Goal: Task Accomplishment & Management: Manage account settings

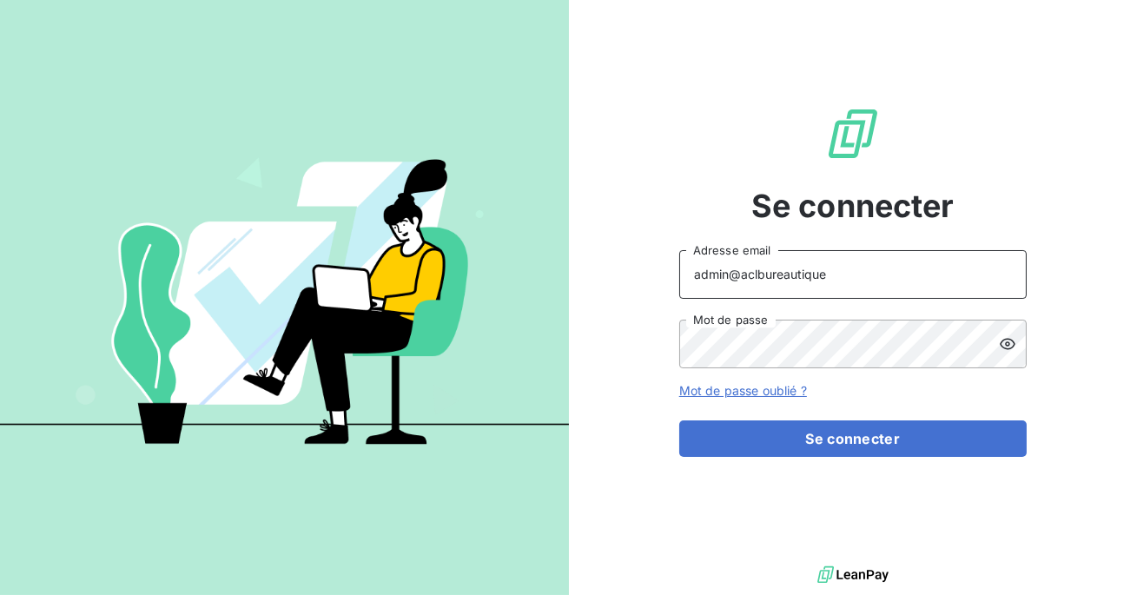
click at [824, 266] on input "admin@aclbureautique" at bounding box center [852, 274] width 347 height 49
click at [837, 276] on input "admin@aclbureautique" at bounding box center [852, 274] width 347 height 49
type input "admin@gdsreunion"
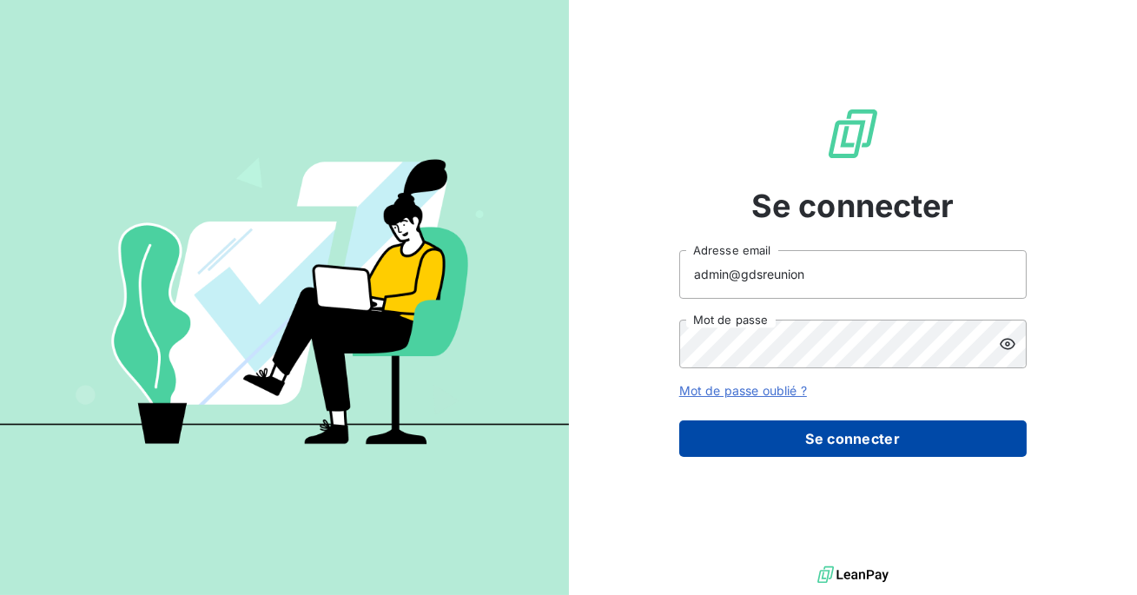
click at [849, 432] on button "Se connecter" at bounding box center [852, 438] width 347 height 36
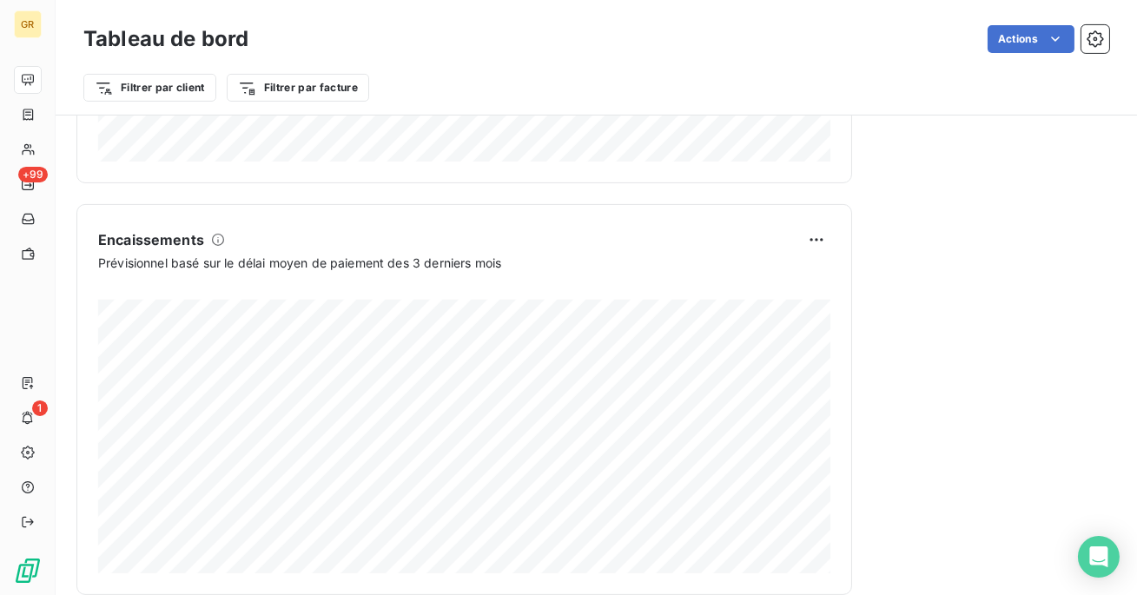
scroll to position [1097, 0]
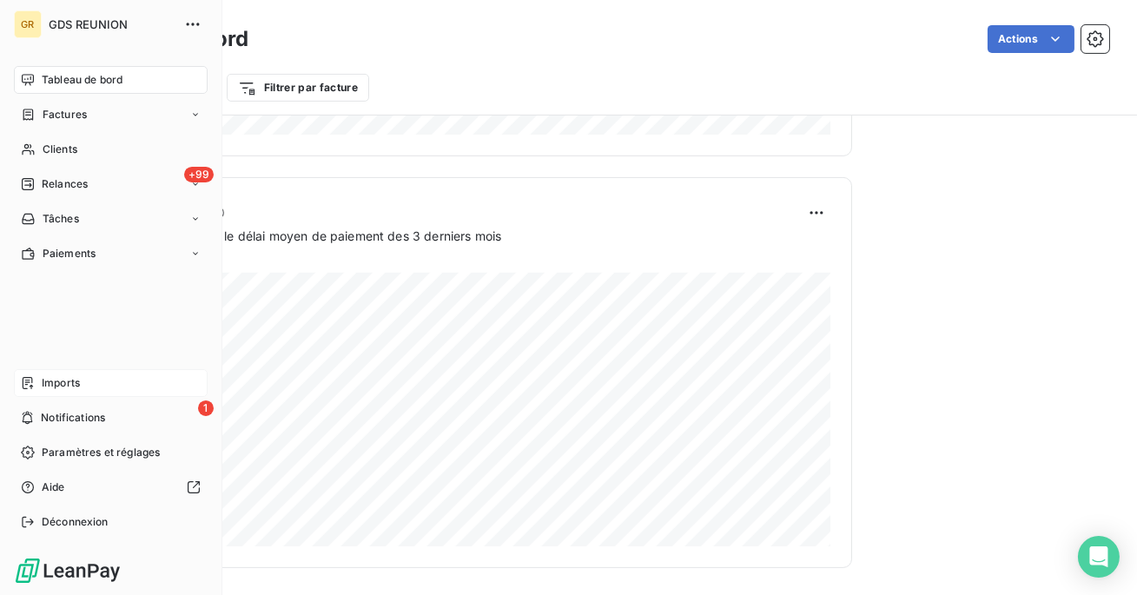
click at [63, 392] on div "Imports" at bounding box center [111, 383] width 194 height 28
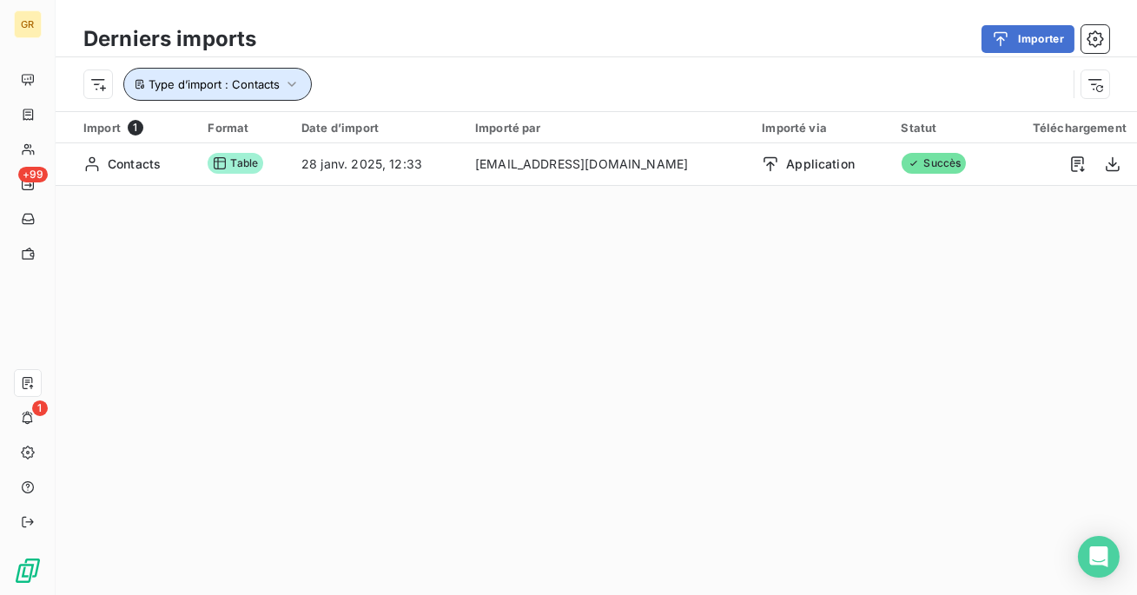
click at [283, 81] on icon "button" at bounding box center [291, 84] width 17 height 17
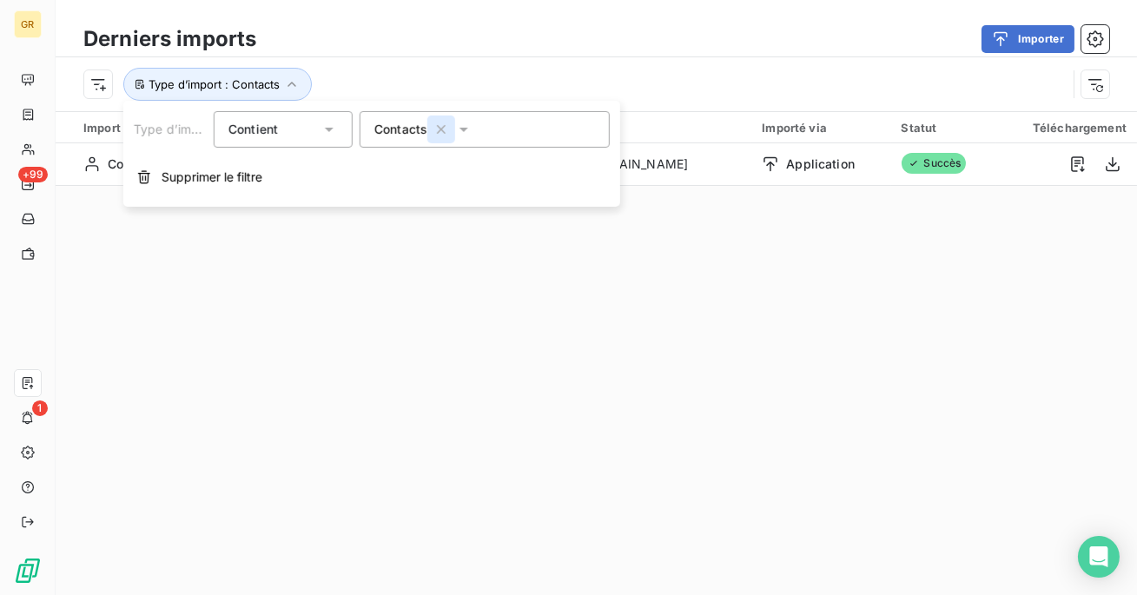
click at [434, 130] on icon "button" at bounding box center [440, 129] width 17 height 17
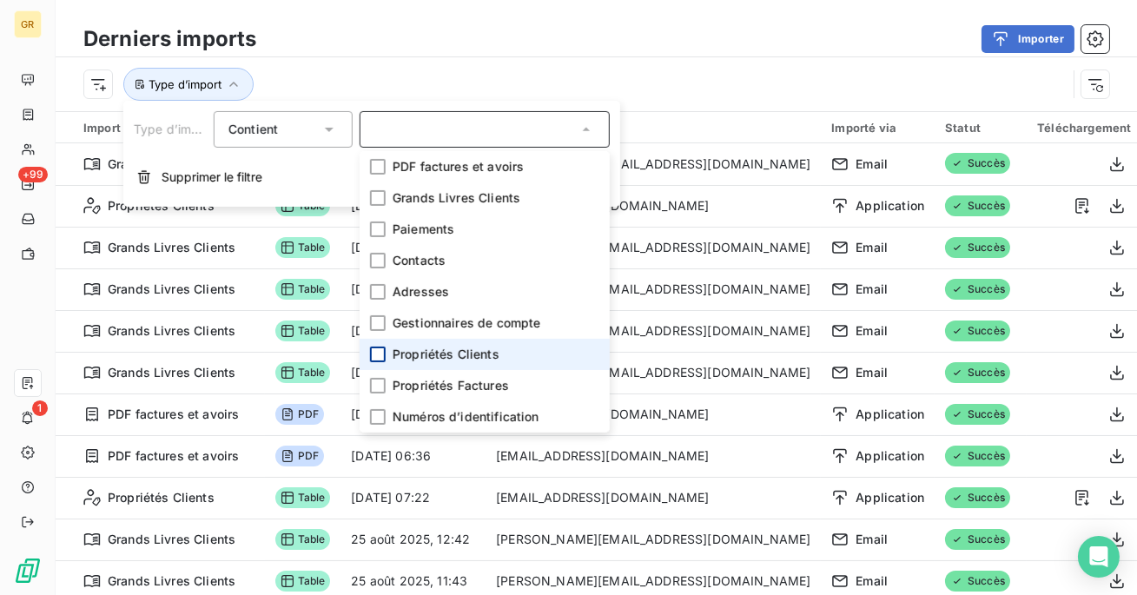
click at [372, 354] on div at bounding box center [378, 354] width 16 height 16
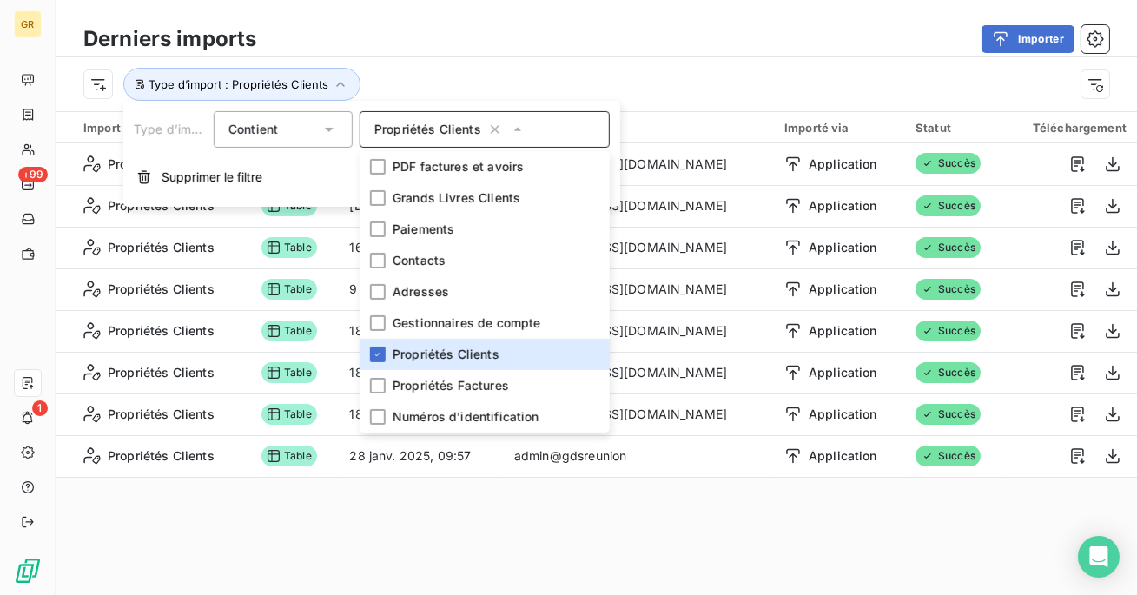
click at [447, 30] on div "Importer" at bounding box center [693, 39] width 832 height 28
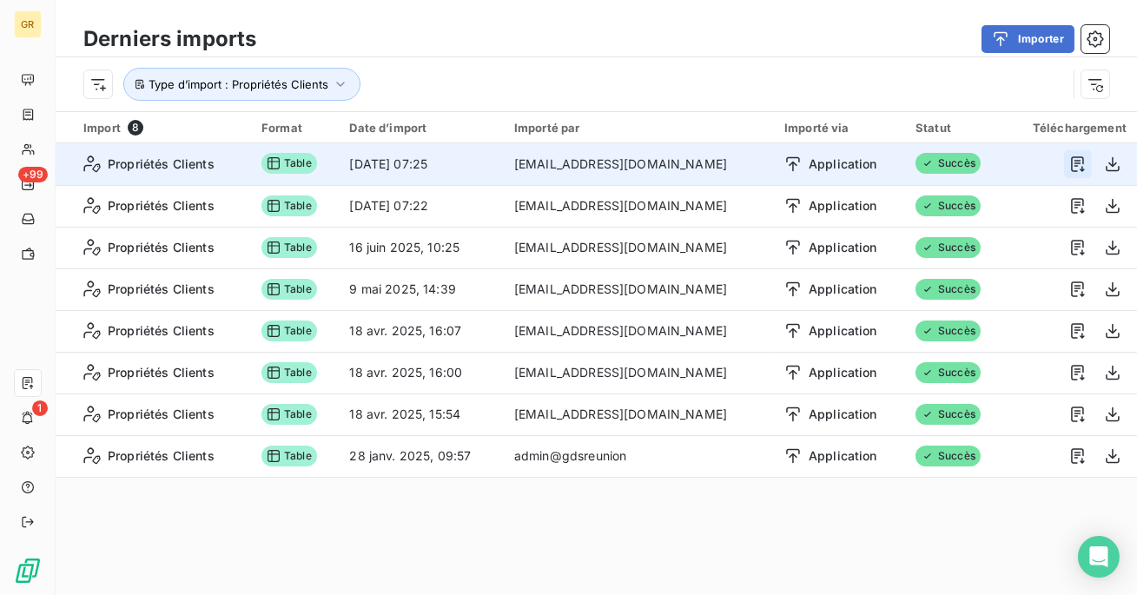
click at [1081, 163] on icon "button" at bounding box center [1077, 163] width 17 height 17
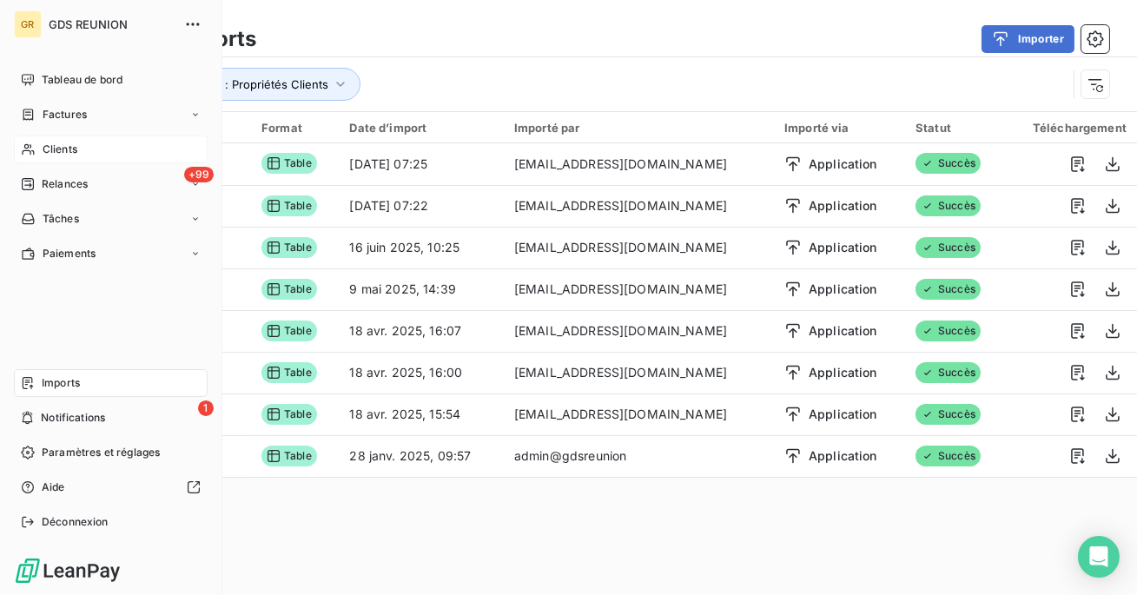
click at [78, 146] on div "Clients" at bounding box center [111, 149] width 194 height 28
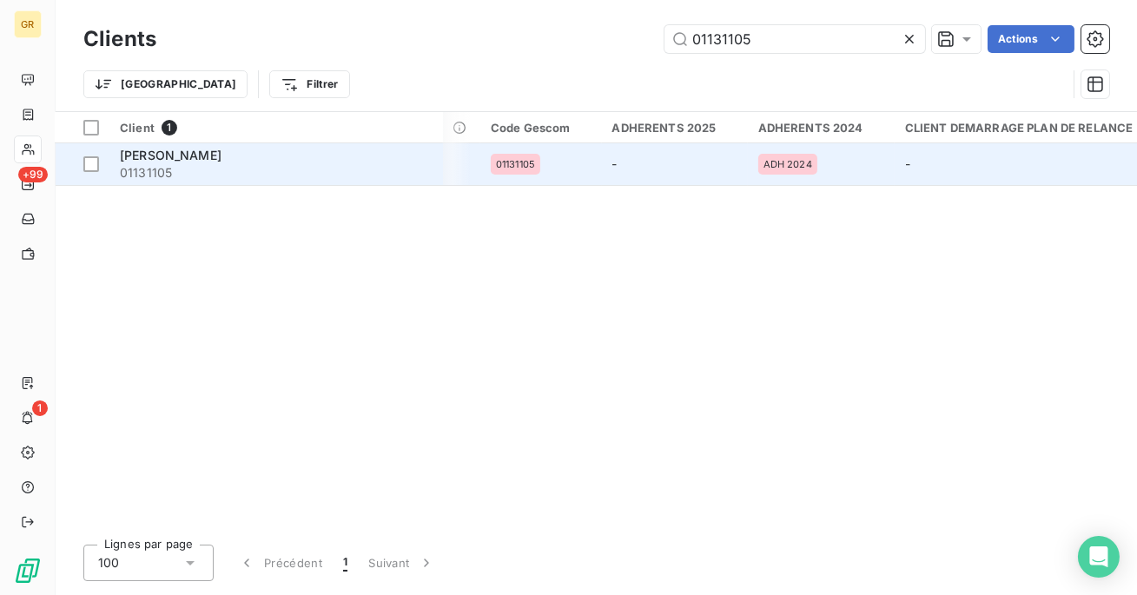
scroll to position [0, 816]
type input "01131105"
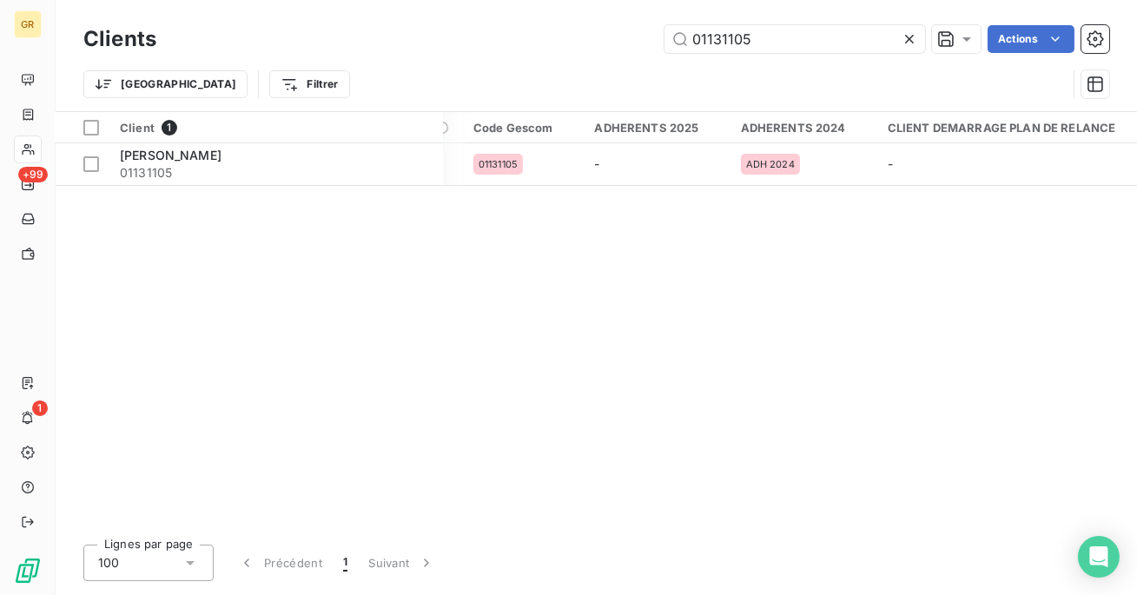
click at [912, 47] on icon at bounding box center [908, 38] width 17 height 17
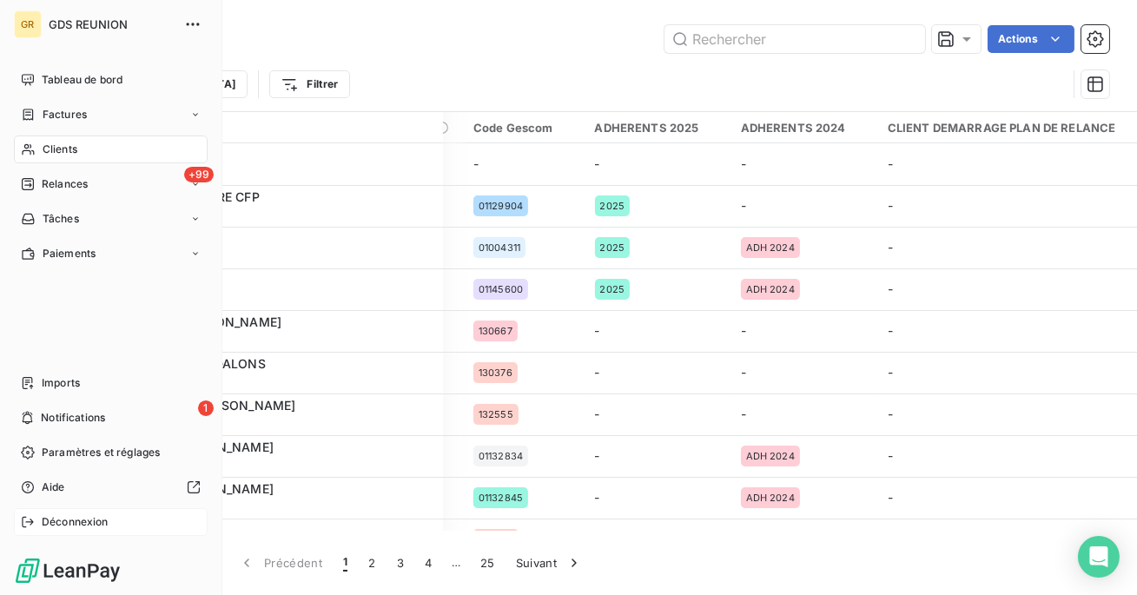
click at [88, 525] on span "Déconnexion" at bounding box center [75, 522] width 67 height 16
